Goal: Find specific page/section: Find specific page/section

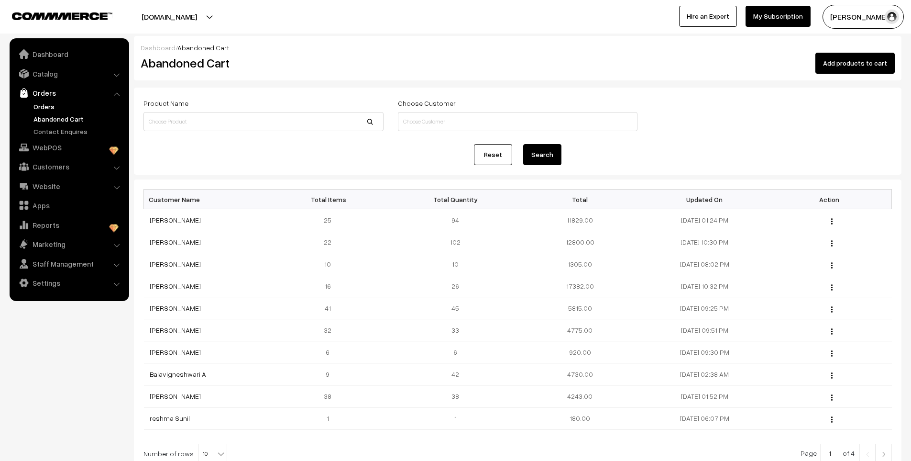
click at [53, 108] on link "Orders" at bounding box center [78, 106] width 95 height 10
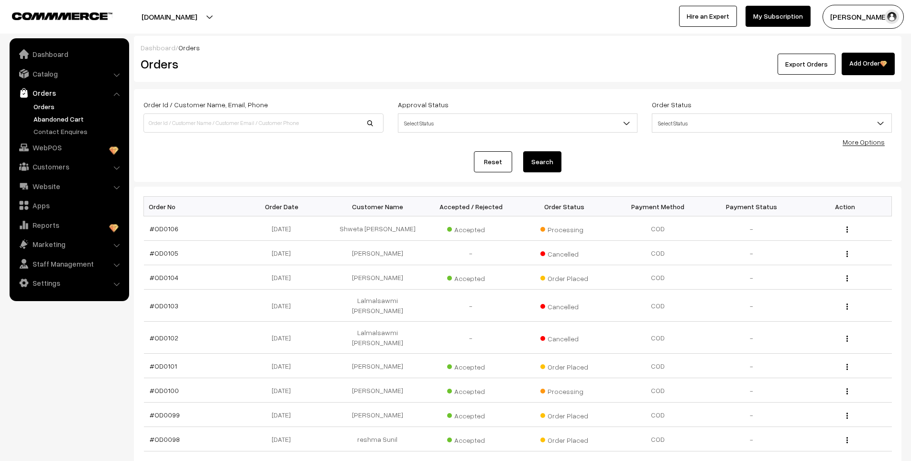
click at [57, 121] on link "Abandoned Cart" at bounding box center [78, 119] width 95 height 10
